Goal: Book appointment/travel/reservation

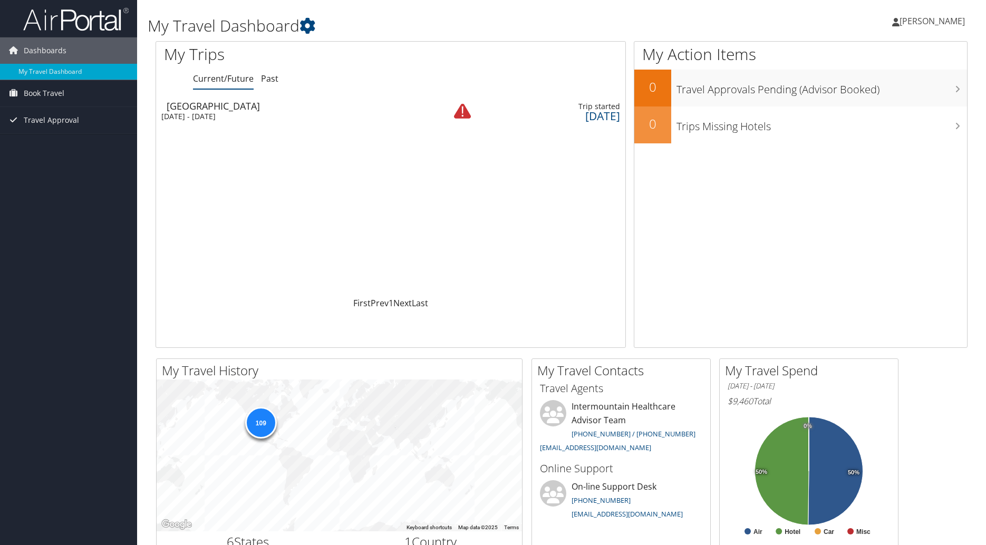
click at [268, 104] on div "[GEOGRAPHIC_DATA]" at bounding box center [296, 105] width 258 height 9
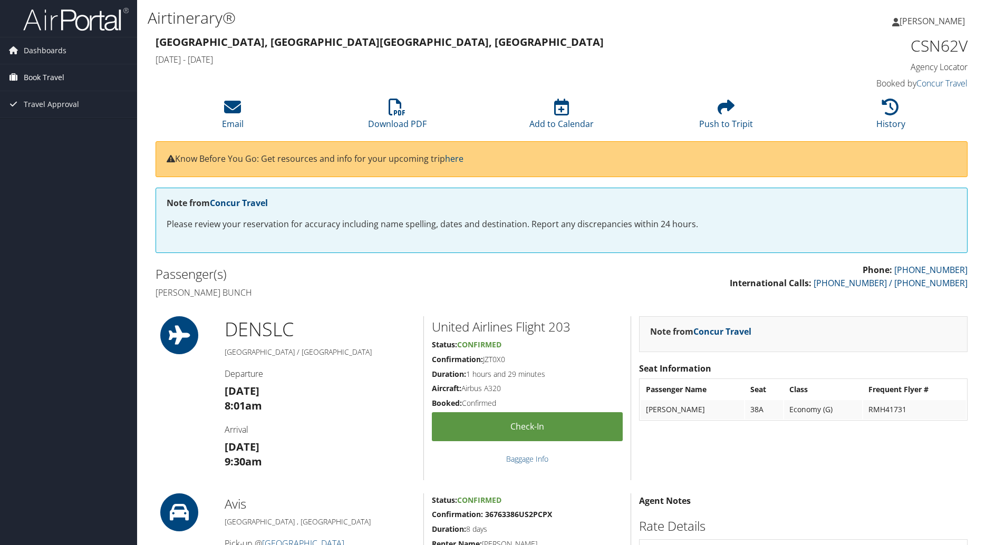
click at [36, 70] on span "Book Travel" at bounding box center [44, 77] width 41 height 26
click at [49, 116] on link "Book/Manage Online Trips" at bounding box center [68, 115] width 137 height 16
